Goal: Transaction & Acquisition: Obtain resource

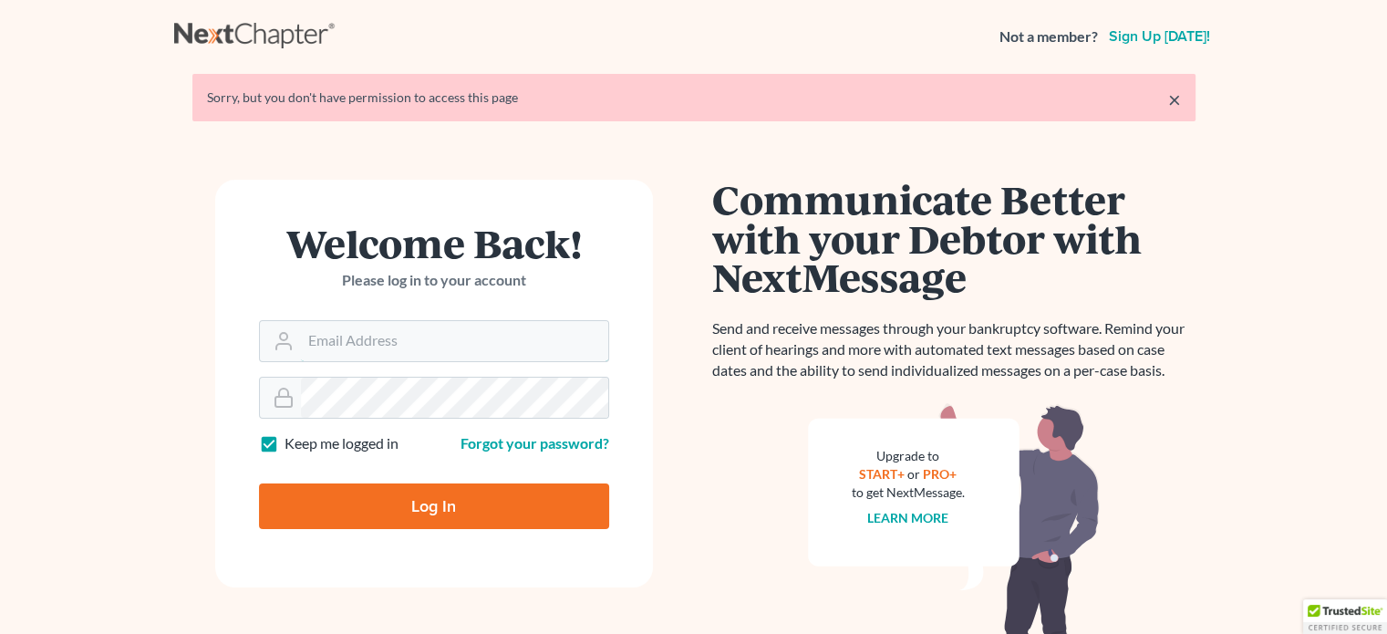
type input "[EMAIL_ADDRESS][DOMAIN_NAME]"
click at [419, 500] on input "Log In" at bounding box center [434, 506] width 350 height 46
type input "Thinking..."
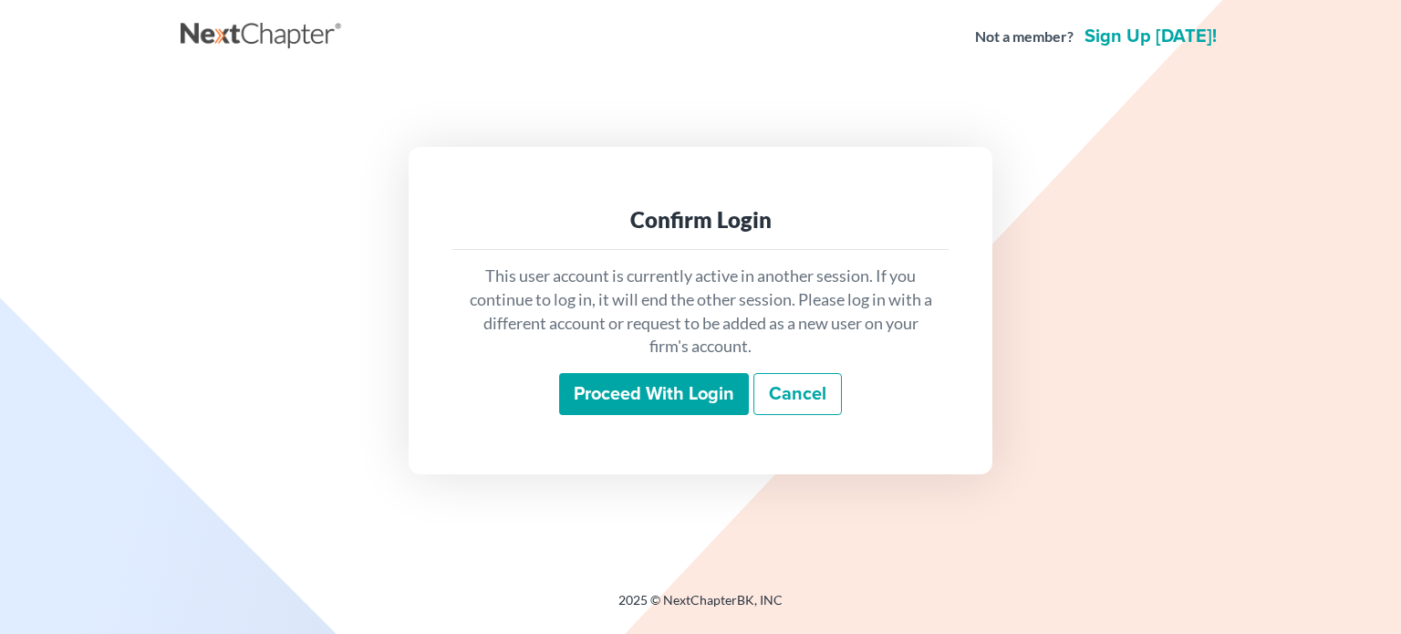
click at [688, 392] on input "Proceed with login" at bounding box center [654, 394] width 190 height 42
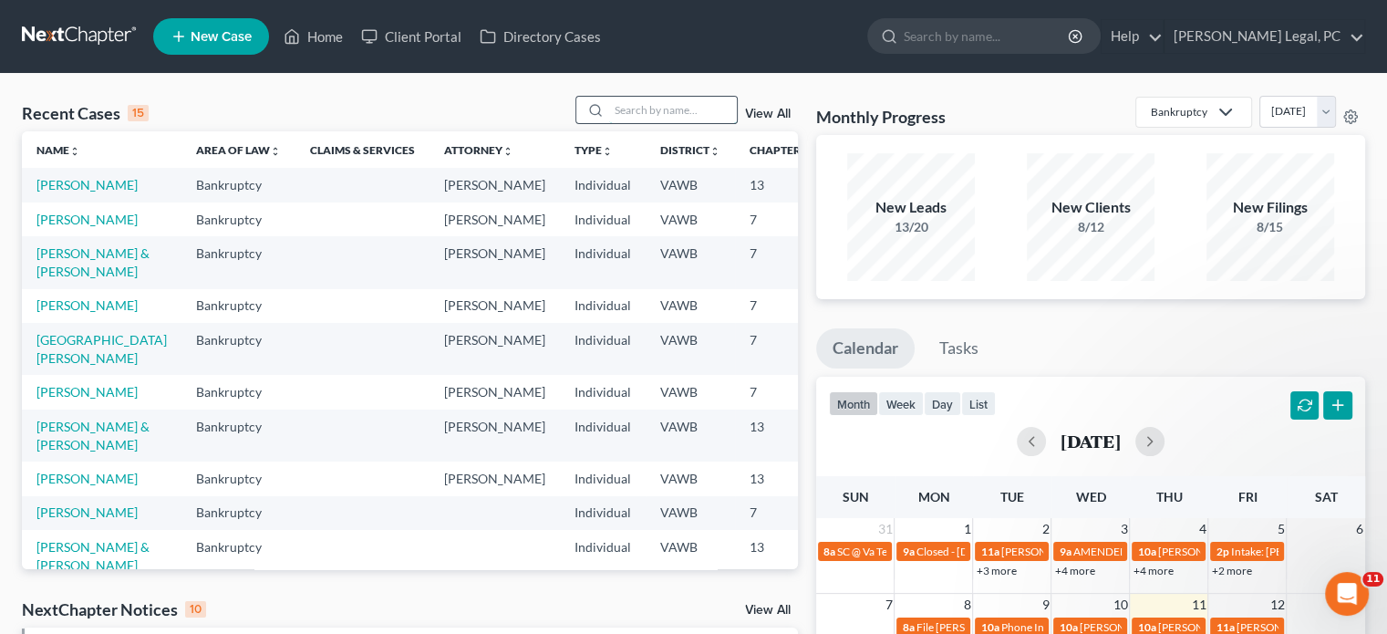
click at [611, 109] on input "search" at bounding box center [673, 110] width 128 height 26
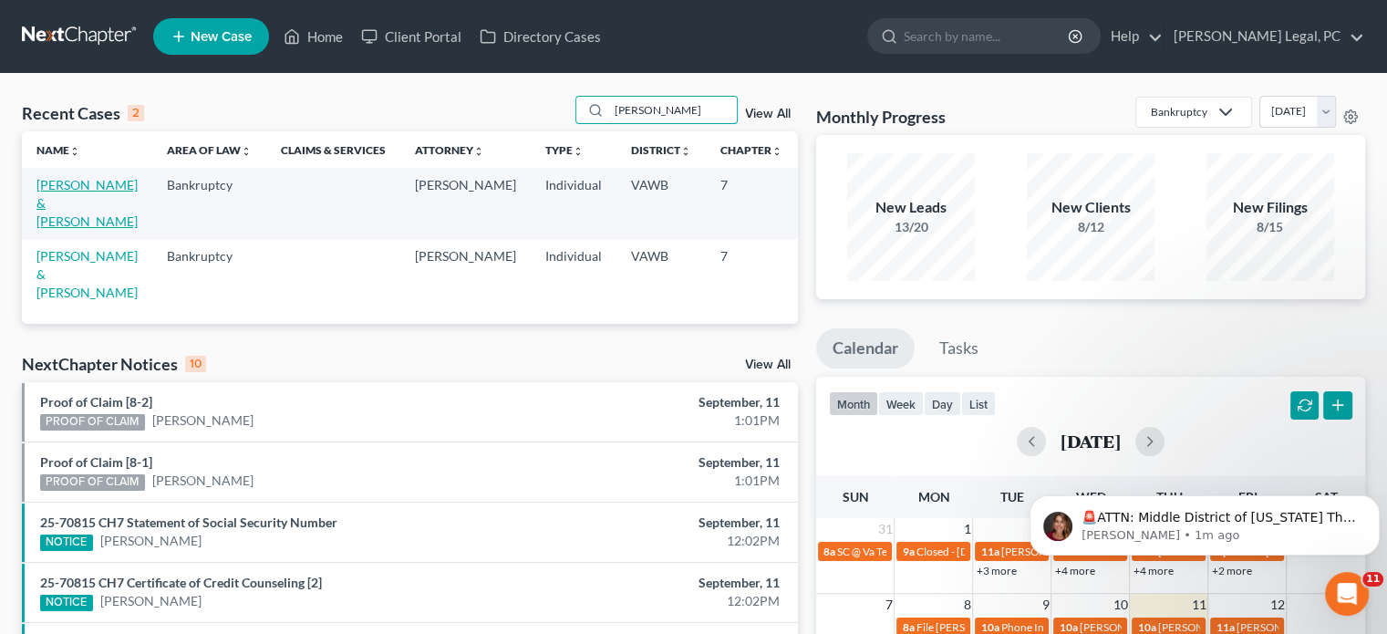
type input "[PERSON_NAME]"
click at [56, 203] on link "[PERSON_NAME] & [PERSON_NAME]" at bounding box center [86, 203] width 101 height 52
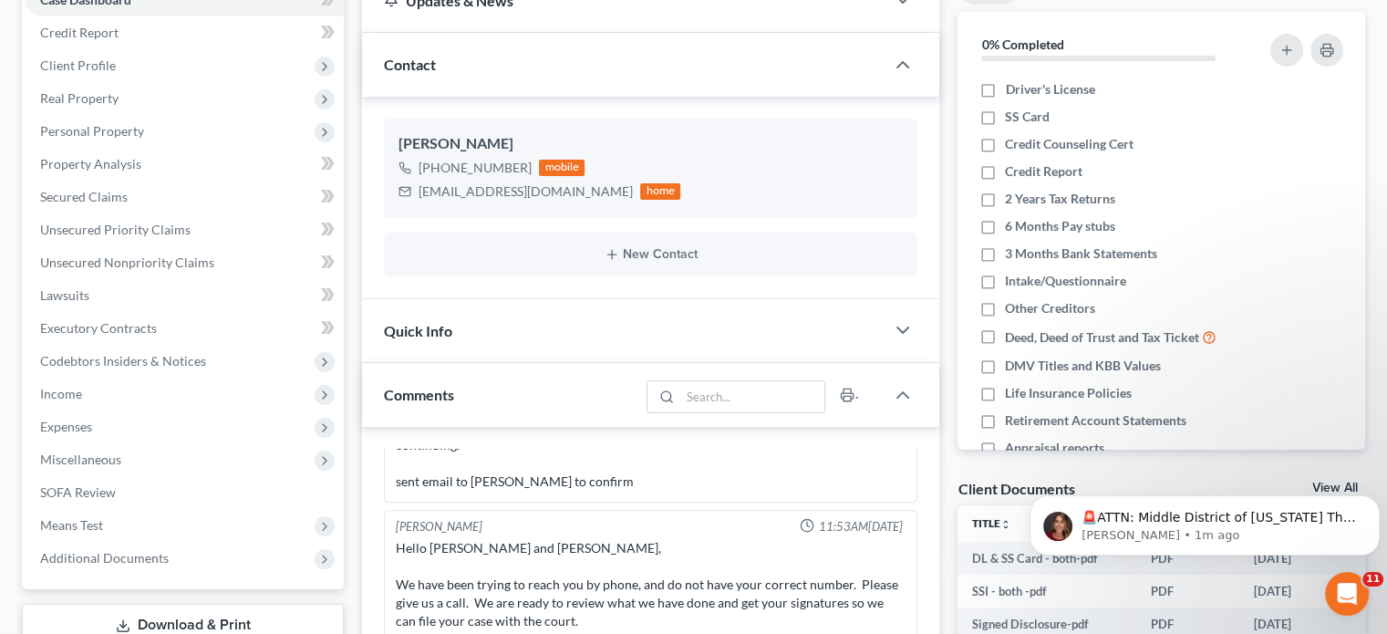
scroll to position [219, 0]
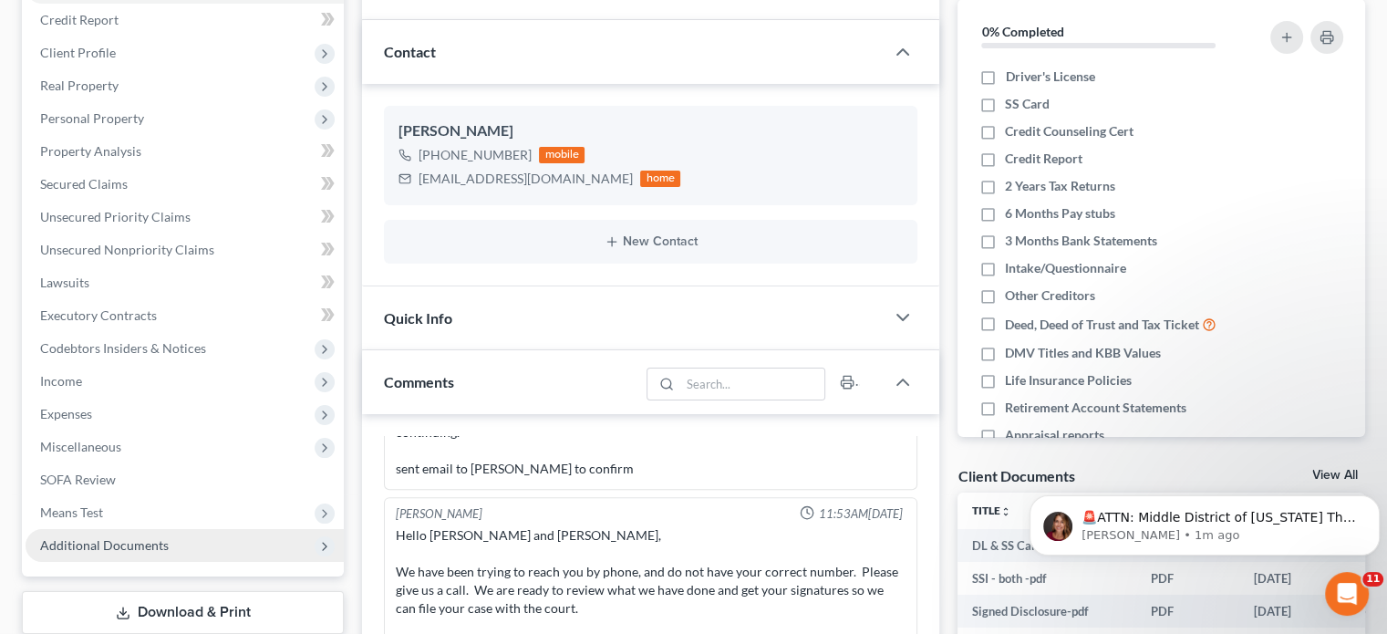
click at [136, 539] on span "Additional Documents" at bounding box center [104, 545] width 129 height 16
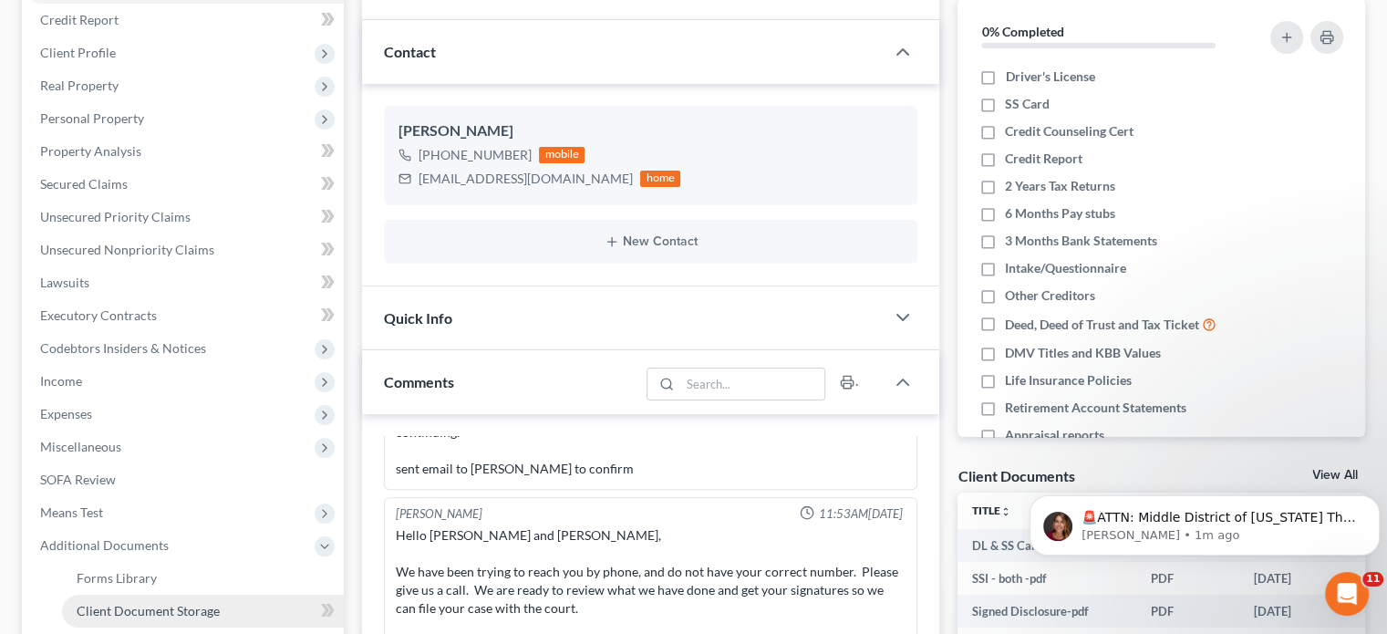
click at [145, 609] on span "Client Document Storage" at bounding box center [148, 611] width 143 height 16
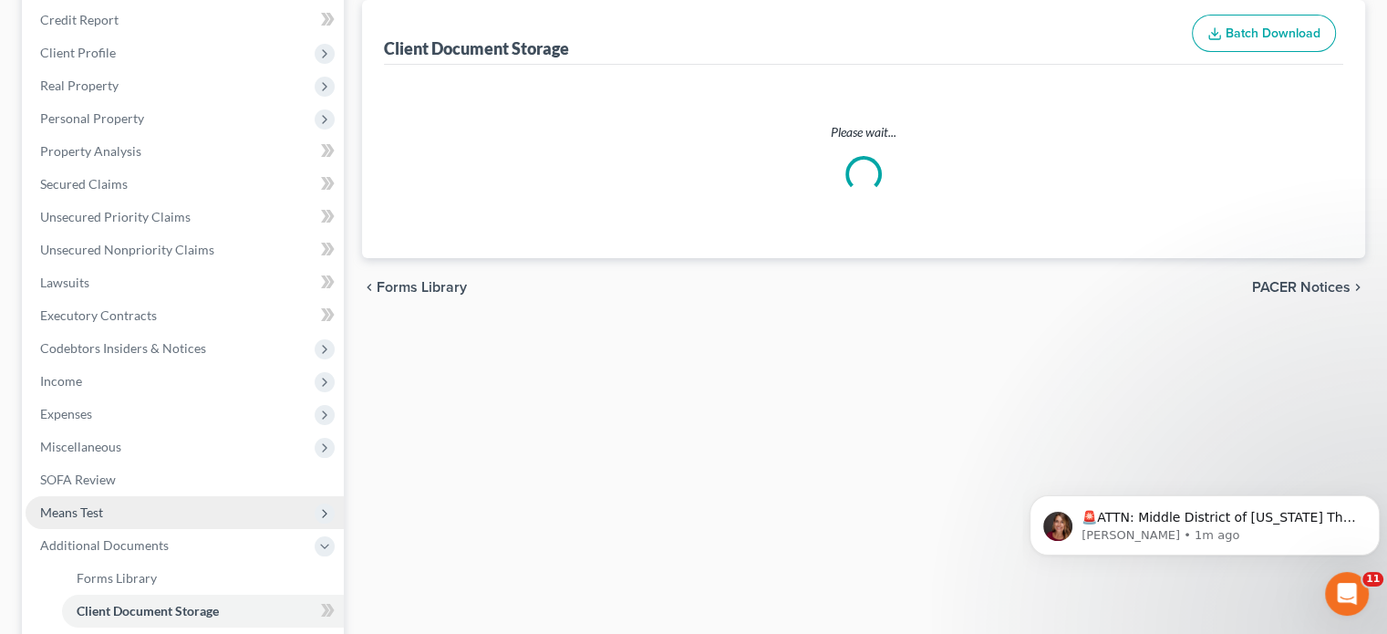
select select "0"
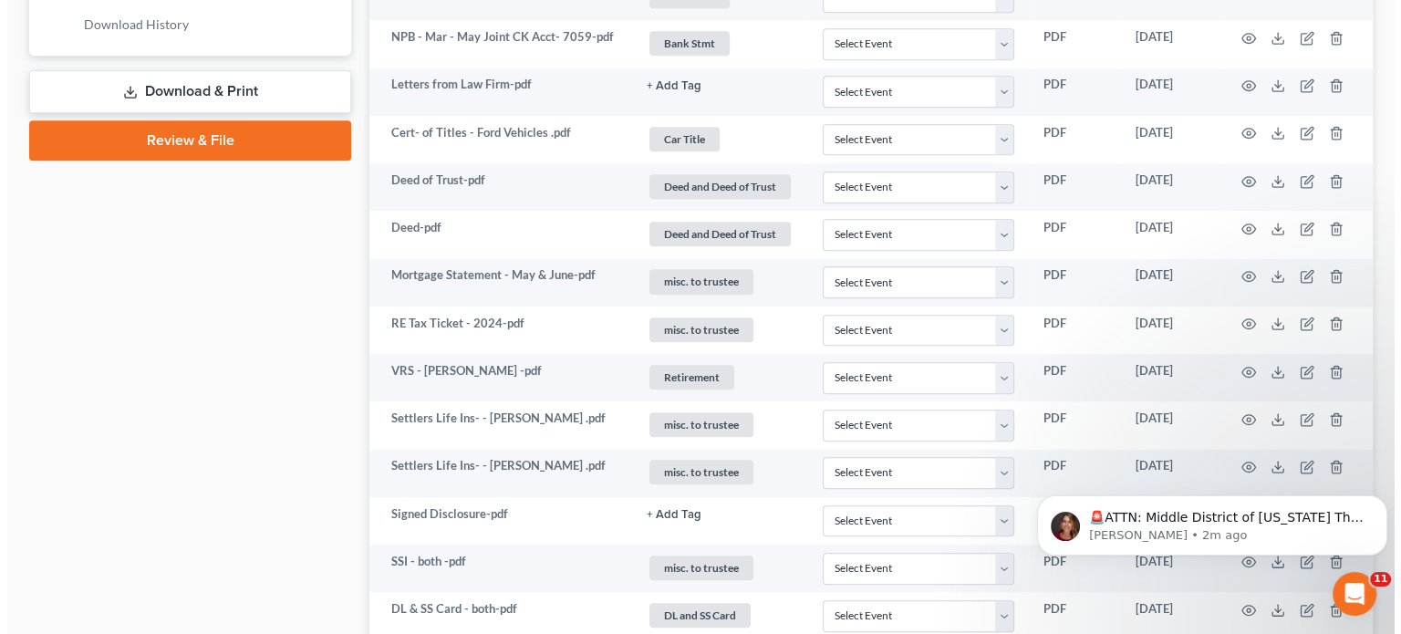
scroll to position [1021, 0]
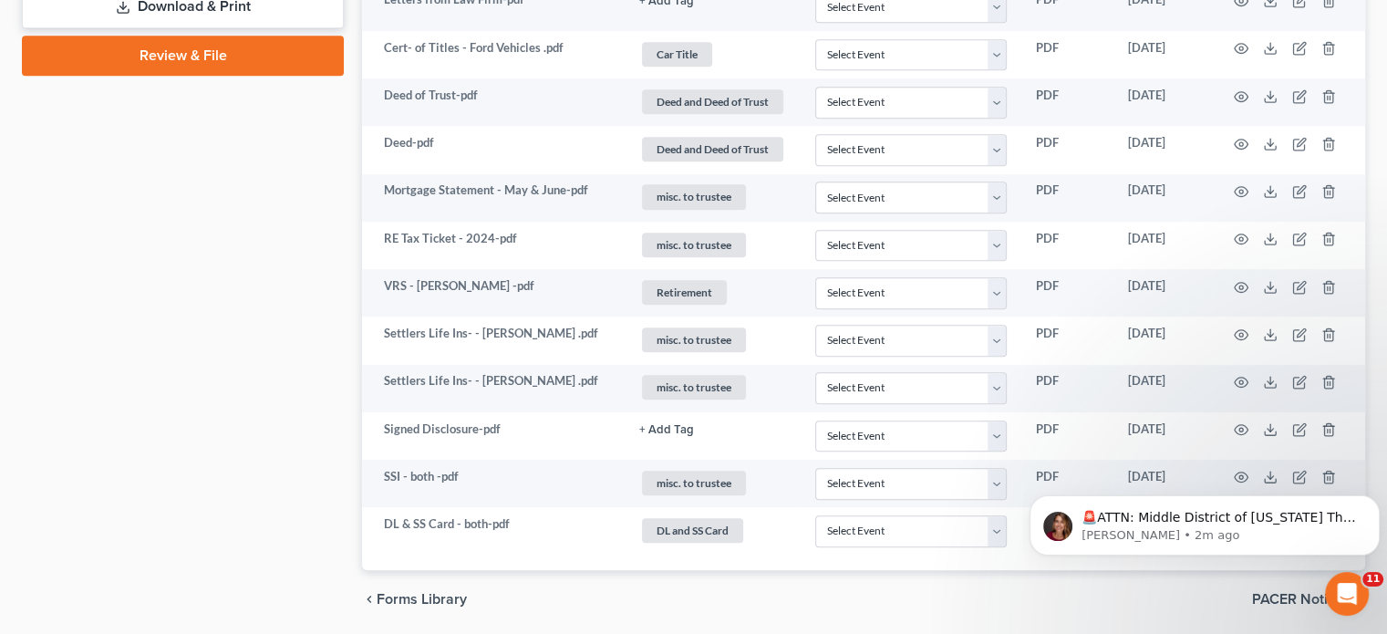
click at [1215, 600] on div "chevron_left Forms Library PACER Notices chevron_right" at bounding box center [863, 599] width 1003 height 58
drag, startPoint x: 1165, startPoint y: 511, endPoint x: 1141, endPoint y: 600, distance: 92.7
click at [1141, 584] on html "🚨ATTN: Middle District of [US_STATE] The court has added a new Credit Counselin…" at bounding box center [1204, 521] width 365 height 128
click at [1372, 498] on icon "Dismiss notification" at bounding box center [1373, 500] width 6 height 6
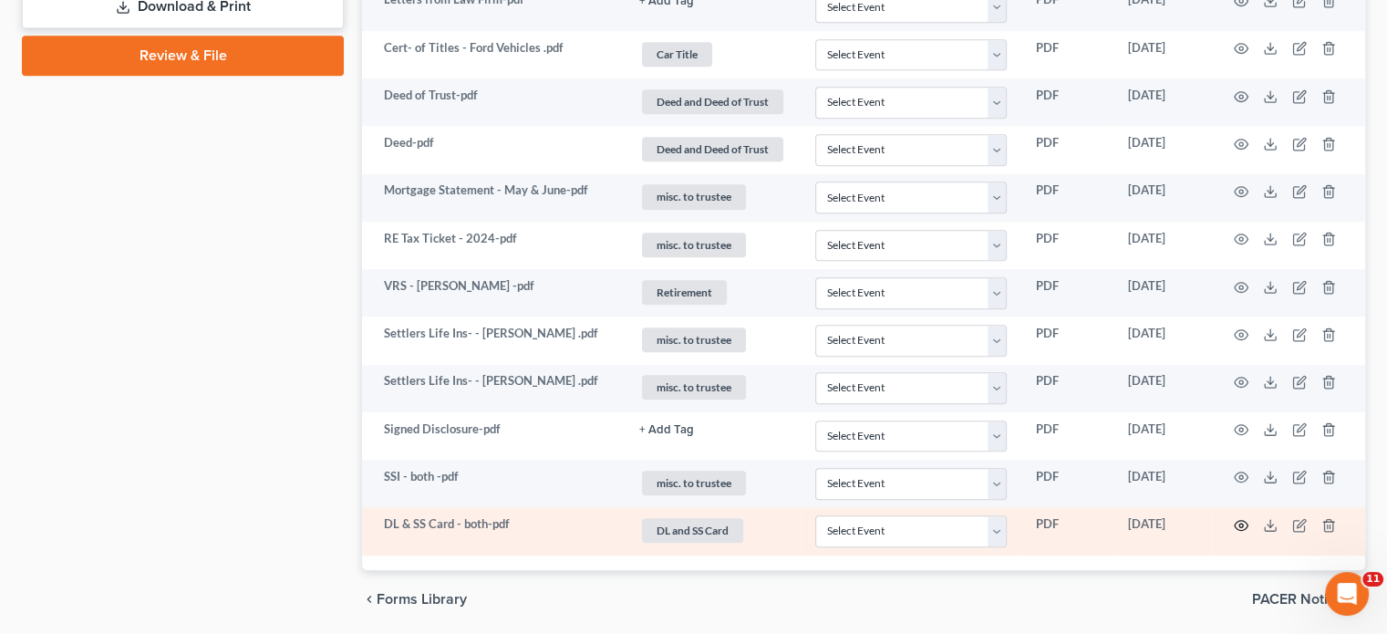
click at [1238, 520] on icon "button" at bounding box center [1242, 525] width 14 height 10
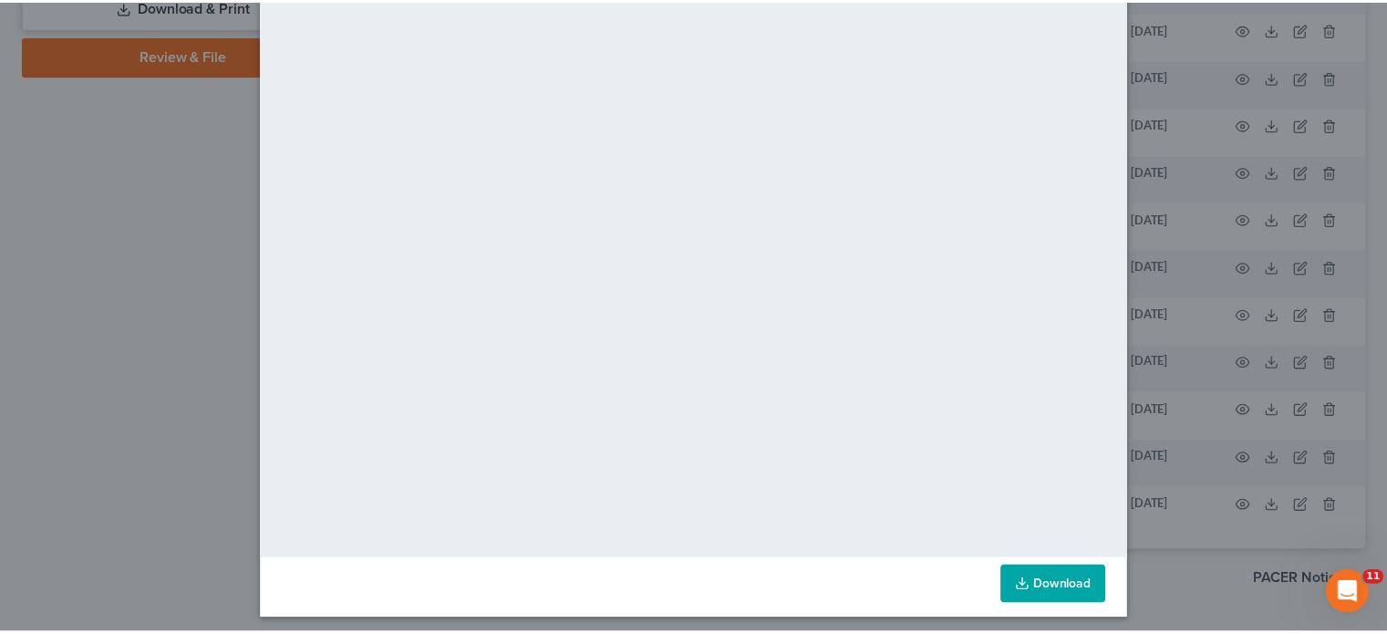
scroll to position [129, 0]
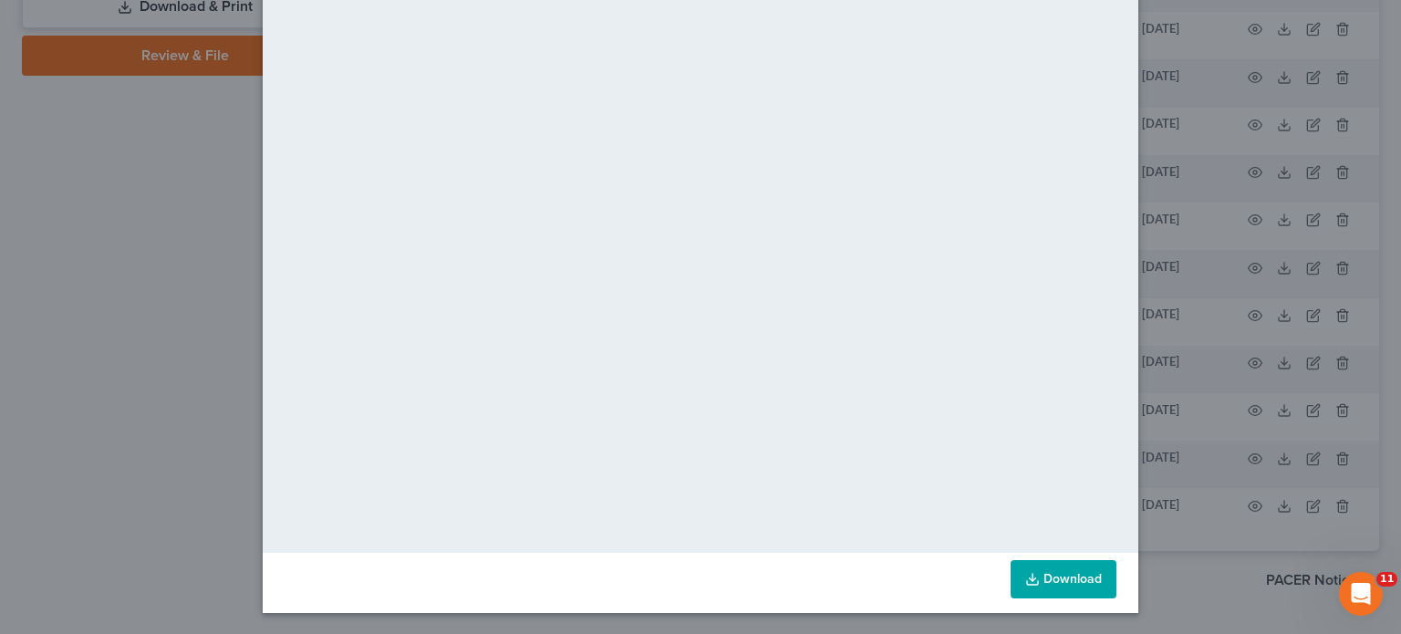
click at [33, 246] on div "Attachment Preview: DL & SS Card - both-pdf [DATE] × <object ng-attr-data='[URL…" at bounding box center [700, 317] width 1401 height 634
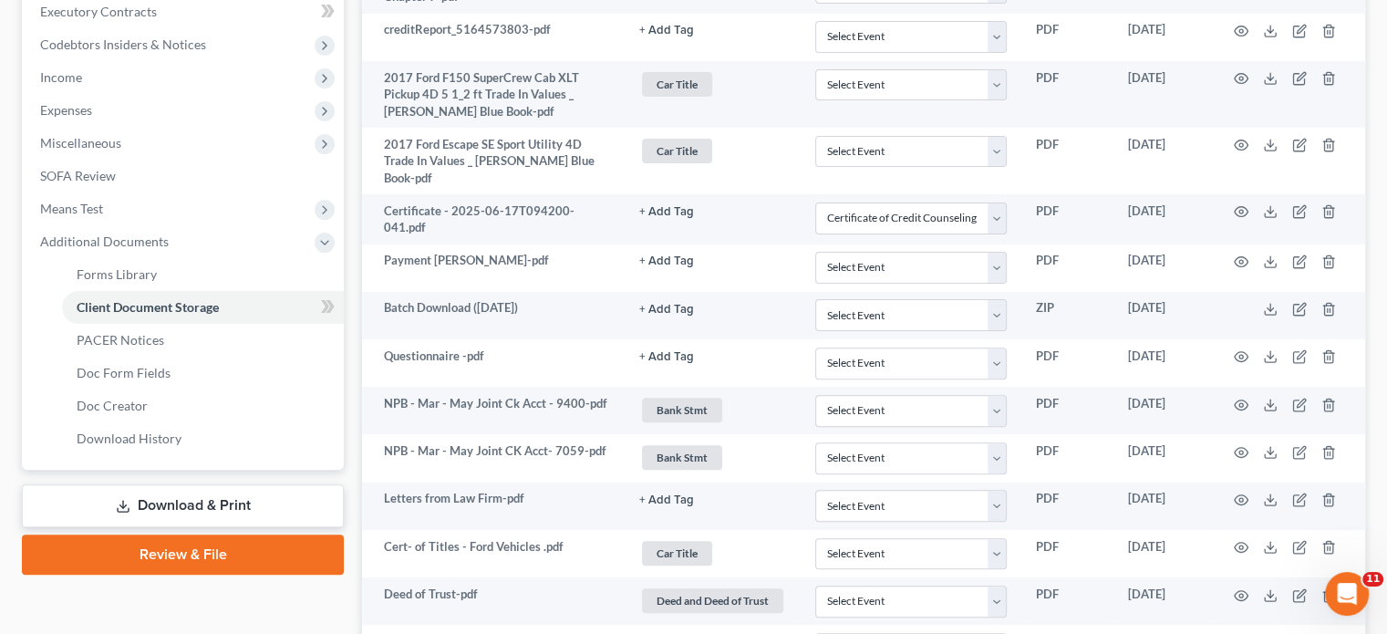
scroll to position [535, 0]
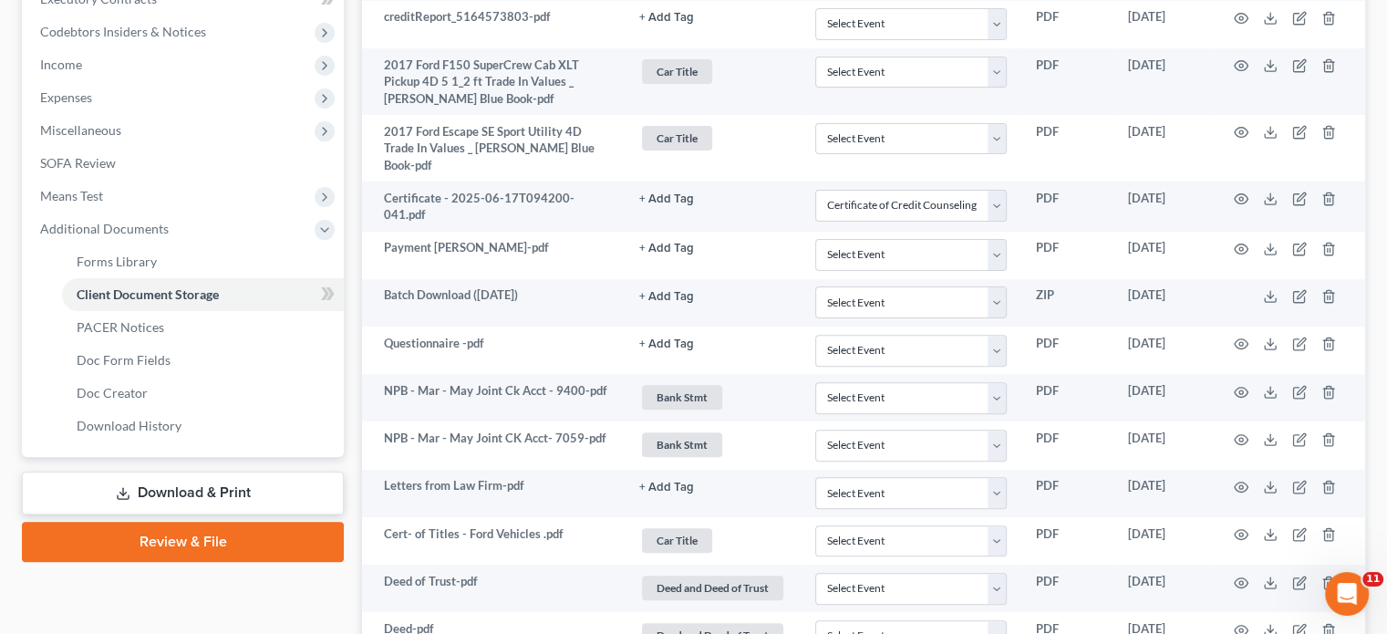
click at [157, 484] on link "Download & Print" at bounding box center [183, 492] width 322 height 43
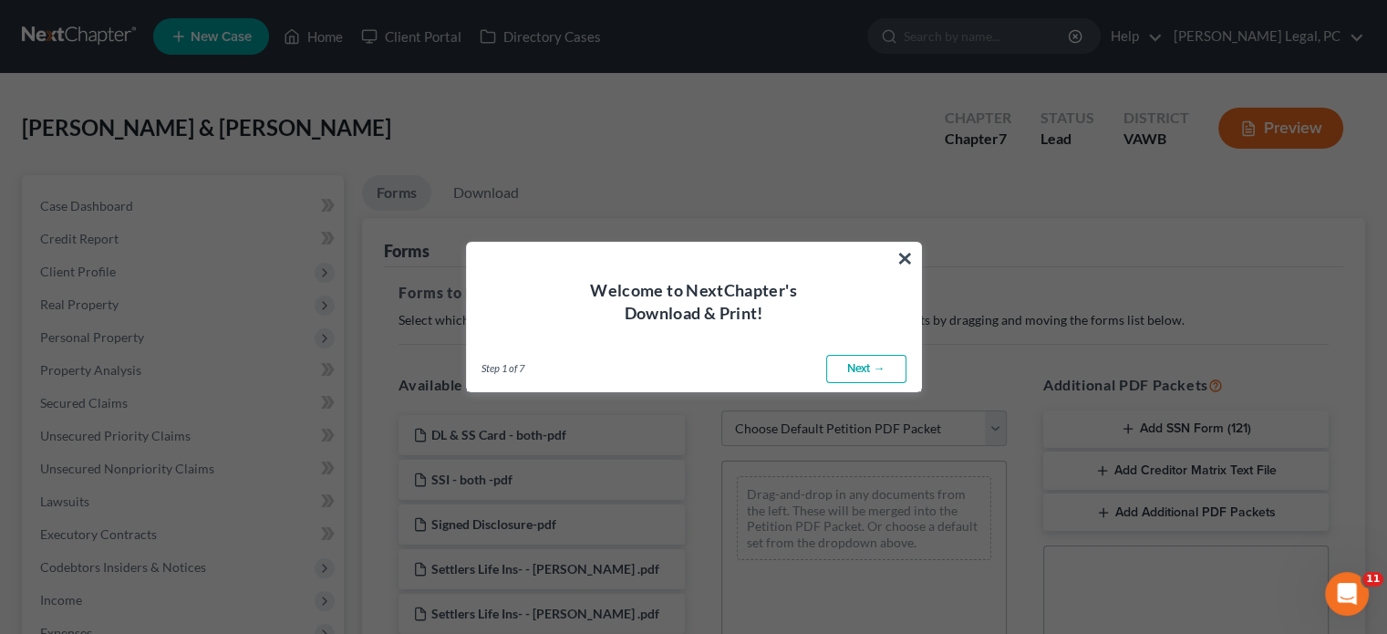
click at [878, 370] on link "Next →" at bounding box center [866, 369] width 80 height 29
select select "0"
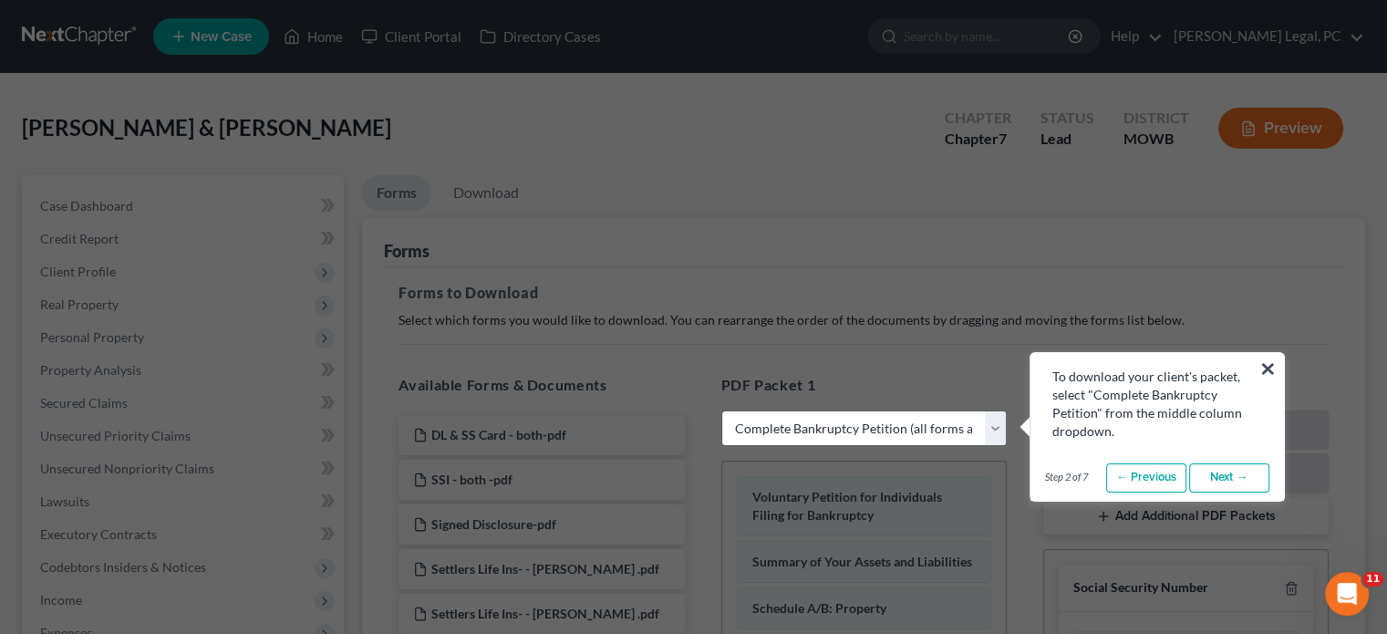
click at [1240, 473] on link "Next →" at bounding box center [1229, 477] width 80 height 29
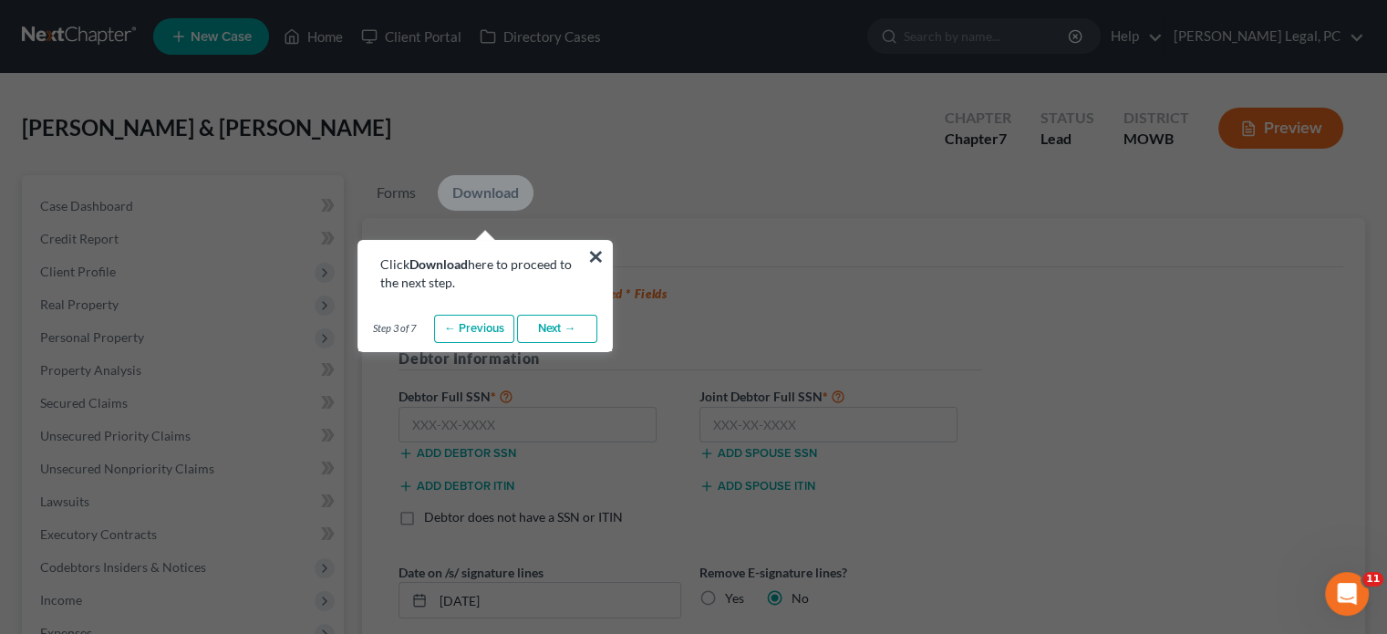
click at [562, 321] on link "Next →" at bounding box center [557, 329] width 80 height 29
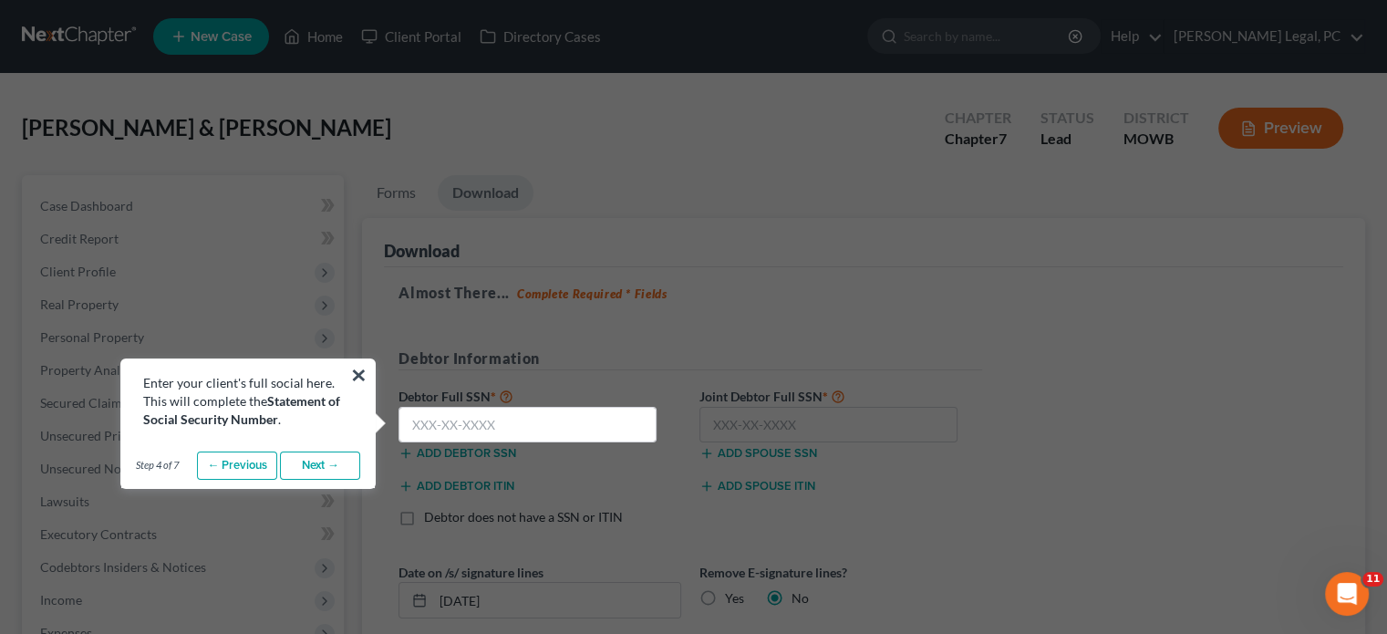
click at [316, 460] on link "Next →" at bounding box center [320, 465] width 80 height 29
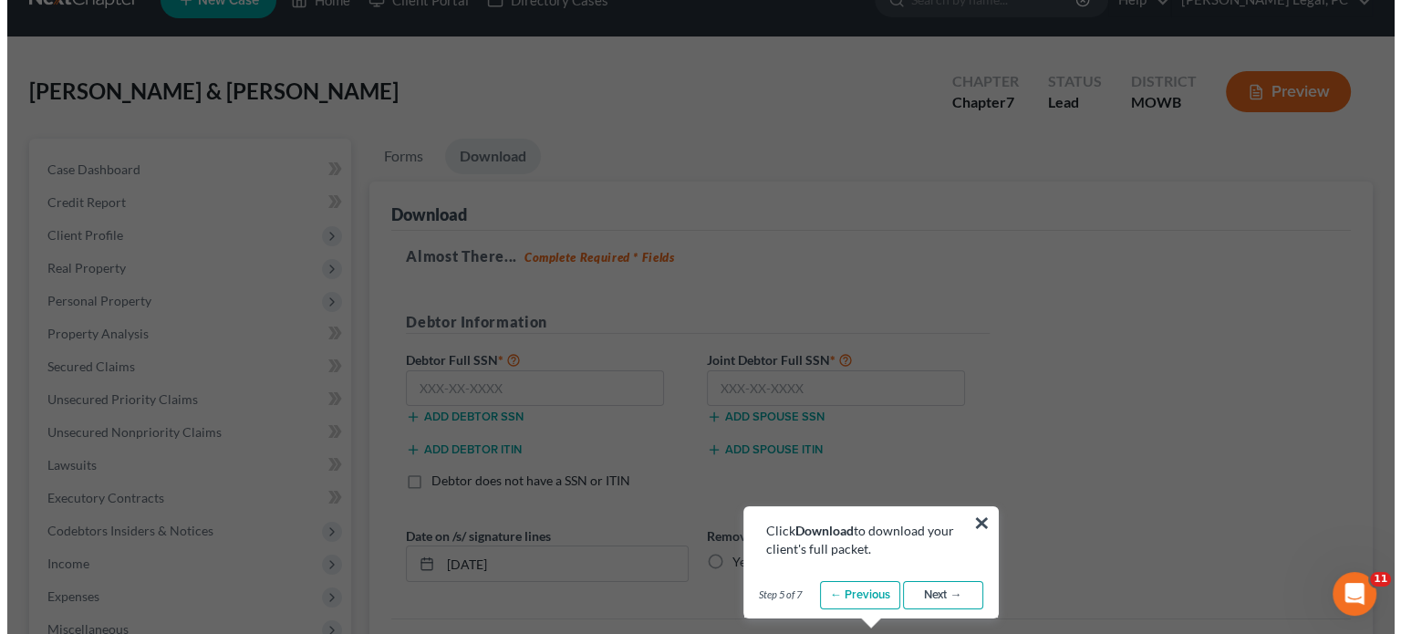
scroll to position [121, 0]
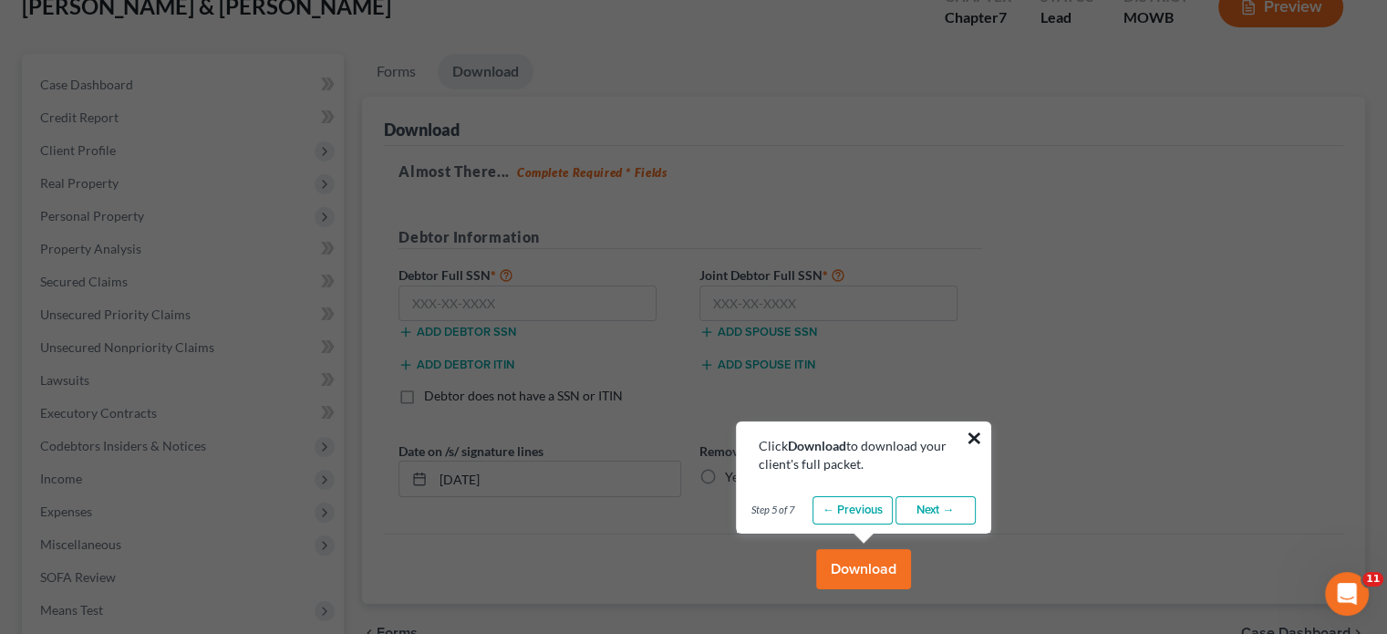
click at [967, 431] on button "×" at bounding box center [974, 437] width 17 height 29
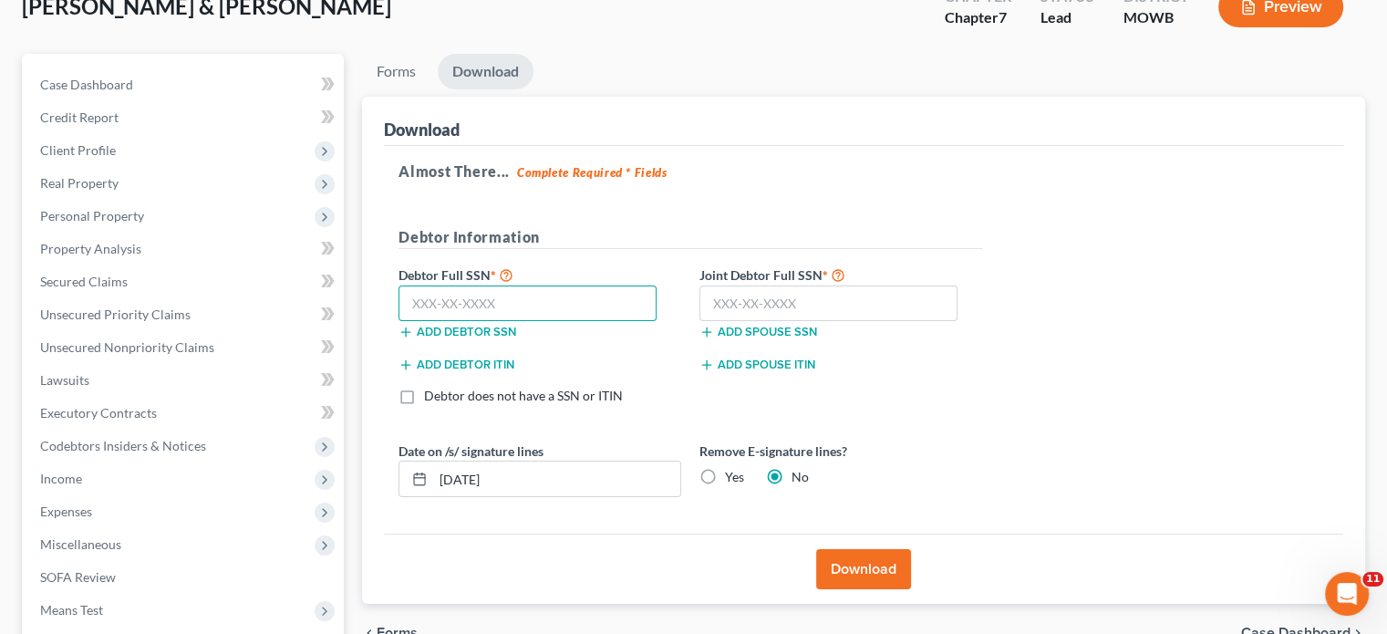
click at [429, 305] on input "text" at bounding box center [527, 303] width 258 height 36
click at [489, 68] on link "Download" at bounding box center [486, 72] width 96 height 36
click at [415, 298] on input "text" at bounding box center [527, 303] width 258 height 36
type input "230-78-4950"
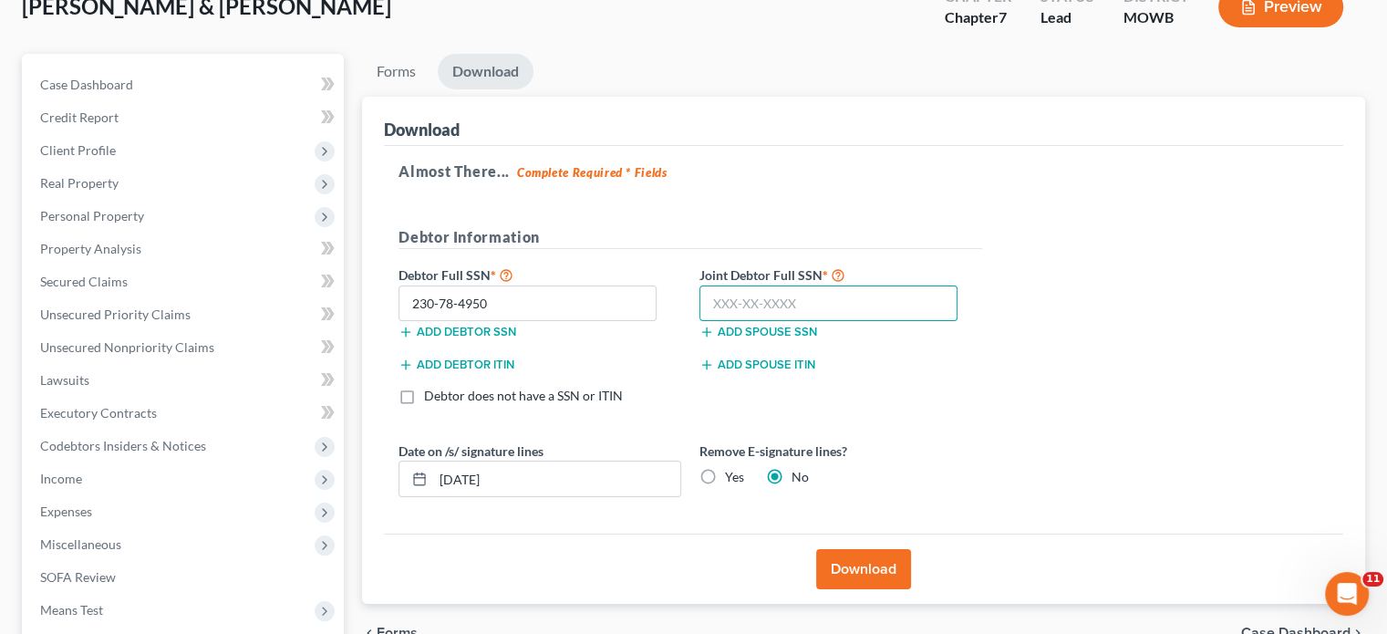
click at [722, 298] on input "text" at bounding box center [828, 303] width 258 height 36
type input "230-68-8686"
click at [862, 570] on button "Download" at bounding box center [863, 569] width 95 height 40
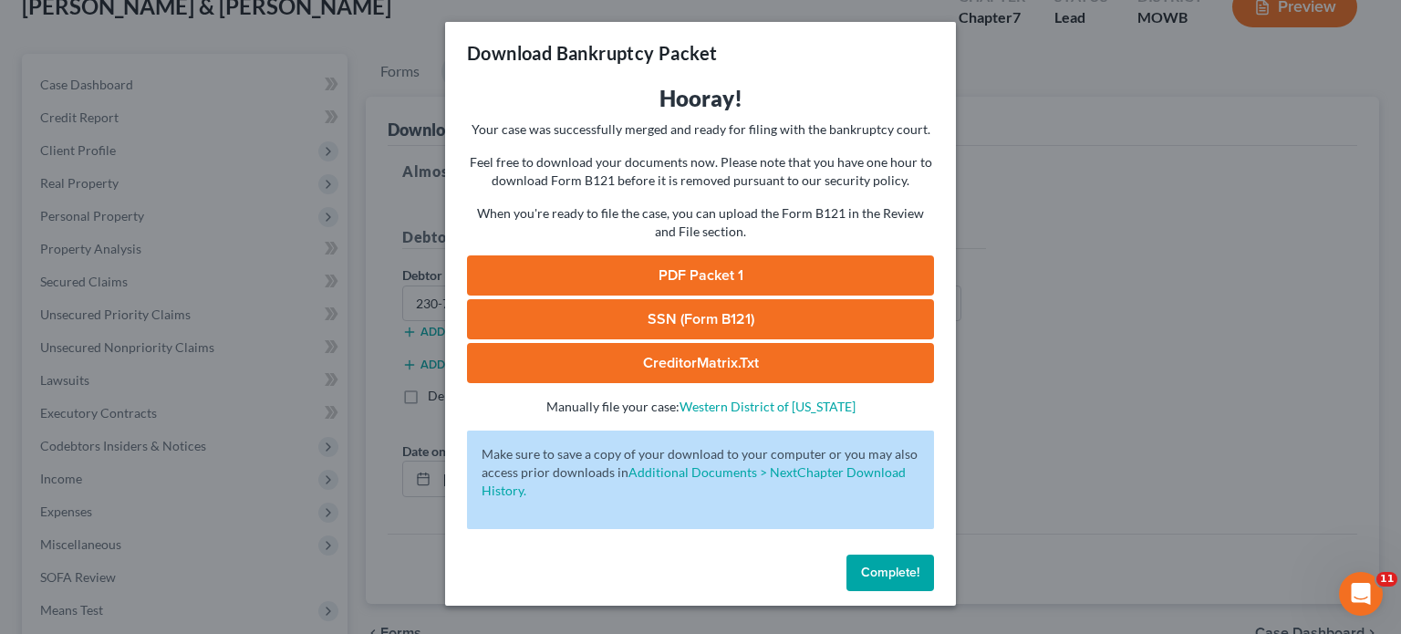
click at [708, 316] on link "SSN (Form B121)" at bounding box center [700, 319] width 467 height 40
click at [694, 269] on link "PDF Packet 1" at bounding box center [700, 275] width 467 height 40
